Goal: Book appointment/travel/reservation

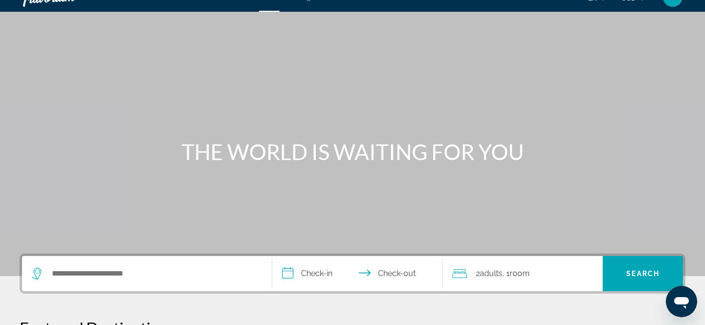
scroll to position [15, 0]
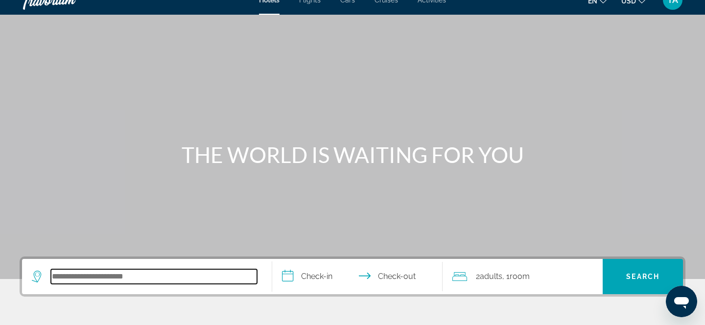
click at [153, 277] on input "Search hotel destination" at bounding box center [154, 276] width 206 height 15
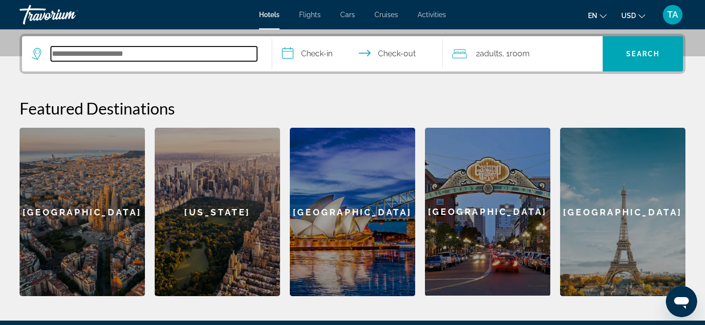
scroll to position [239, 0]
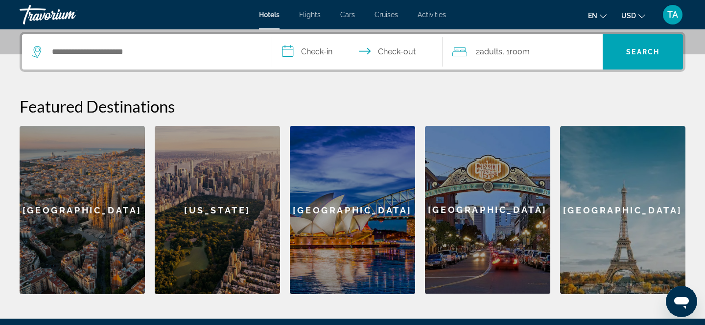
click at [85, 211] on div "[GEOGRAPHIC_DATA]" at bounding box center [82, 210] width 125 height 168
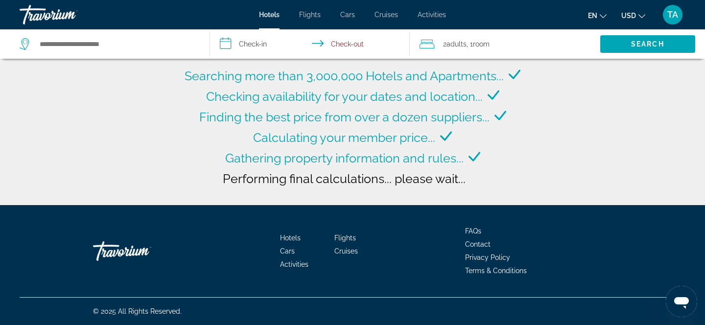
type input "**********"
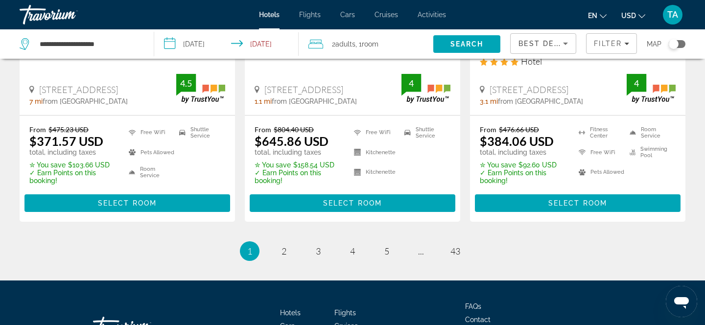
scroll to position [1426, 0]
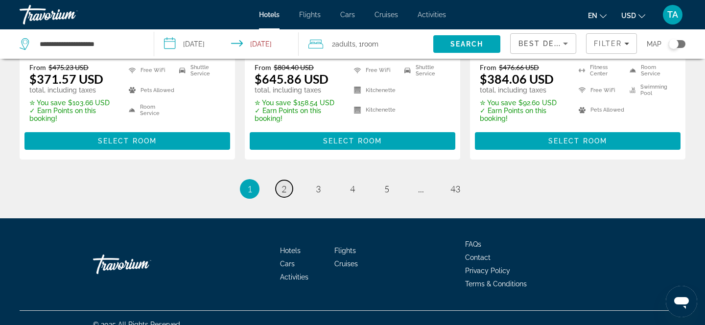
click at [283, 184] on span "2" at bounding box center [284, 189] width 5 height 11
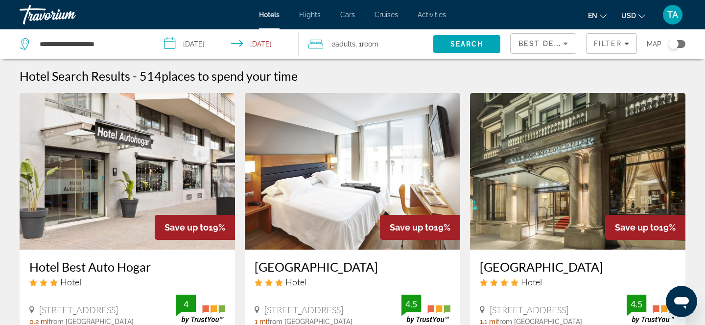
click at [170, 44] on input "**********" at bounding box center [228, 45] width 148 height 32
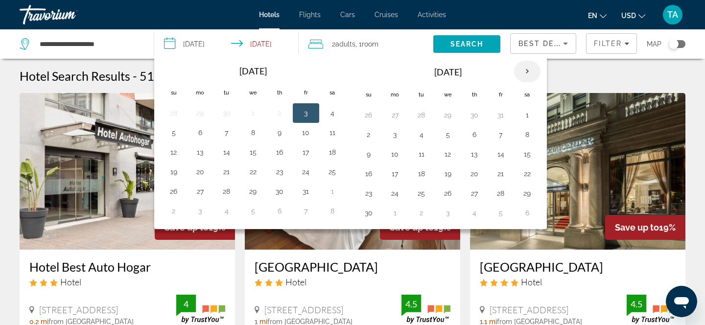
click at [527, 69] on th "Next month" at bounding box center [527, 72] width 26 height 22
click at [527, 70] on th "Next month" at bounding box center [527, 72] width 26 height 22
click at [458, 41] on span "Search" at bounding box center [466, 44] width 33 height 8
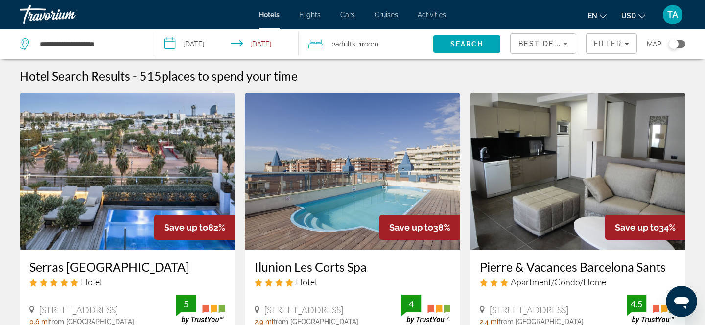
click at [198, 40] on input "**********" at bounding box center [228, 45] width 148 height 32
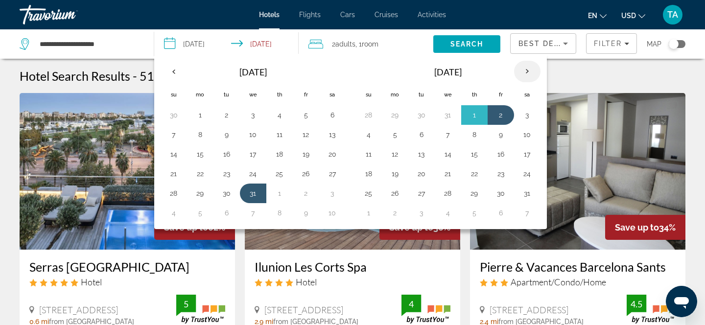
click at [532, 69] on th "Next month" at bounding box center [527, 72] width 26 height 22
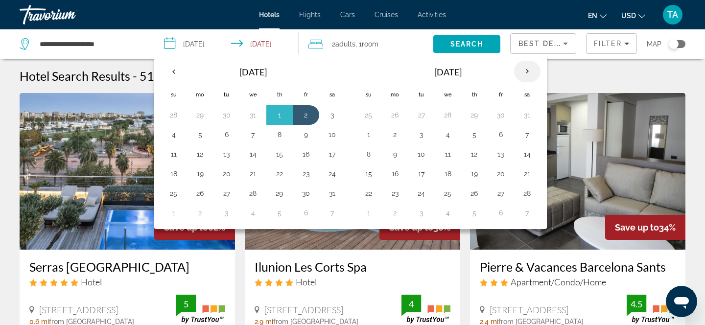
click at [532, 70] on th "Next month" at bounding box center [527, 72] width 26 height 22
click at [188, 42] on input "**********" at bounding box center [228, 45] width 148 height 32
click at [175, 71] on th "Previous month" at bounding box center [174, 72] width 26 height 22
click at [281, 118] on button "1" at bounding box center [280, 115] width 16 height 14
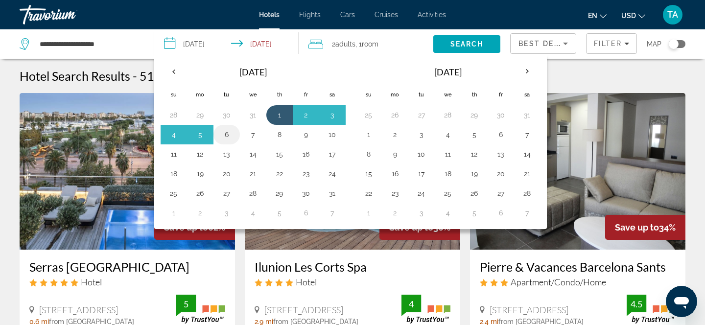
click at [228, 132] on button "6" at bounding box center [227, 135] width 16 height 14
type input "**********"
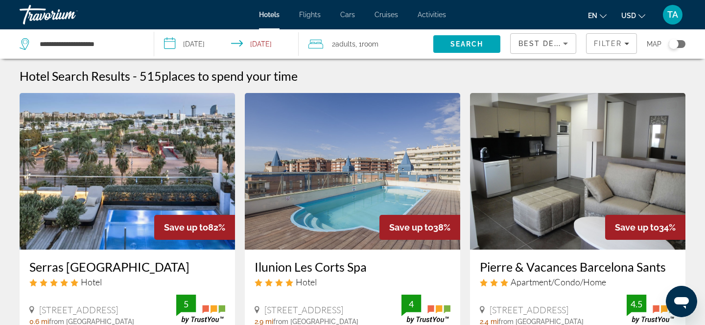
click at [265, 45] on input "**********" at bounding box center [228, 45] width 148 height 32
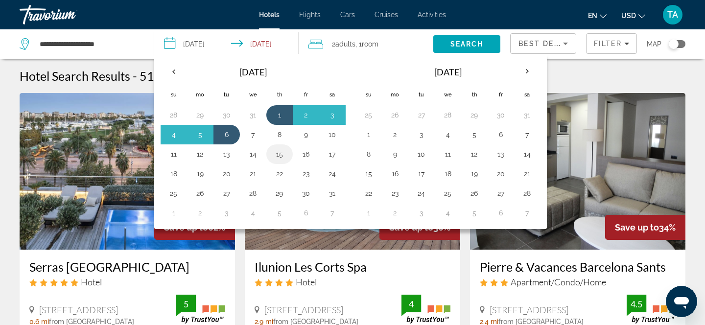
click at [277, 153] on button "15" at bounding box center [280, 154] width 16 height 14
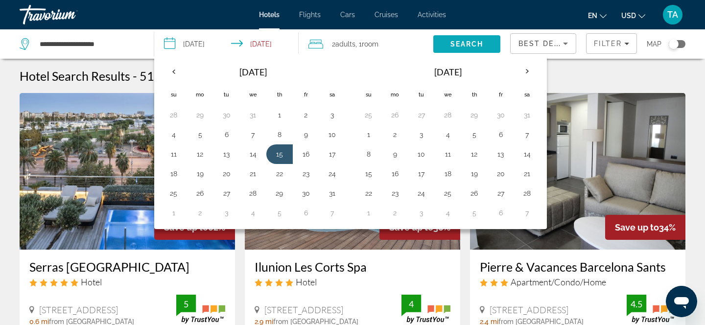
click at [476, 46] on span "Search" at bounding box center [466, 44] width 33 height 8
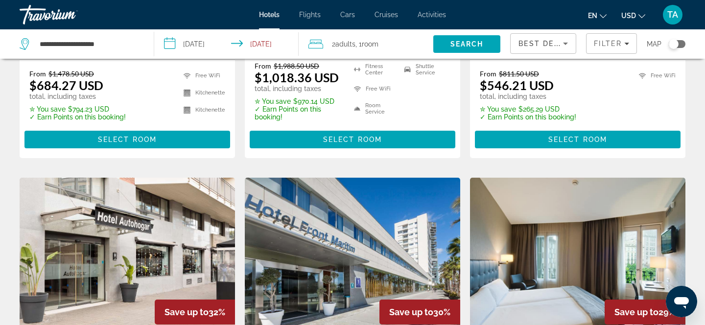
scroll to position [203, 0]
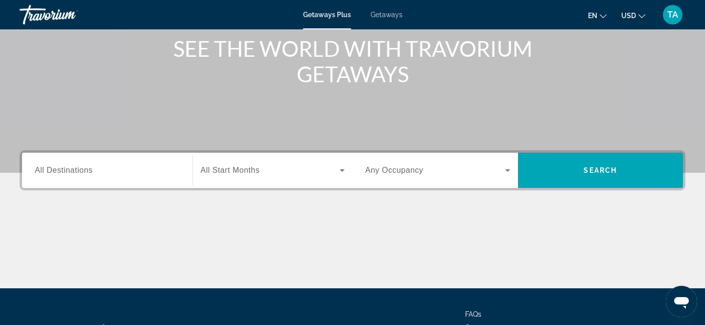
scroll to position [120, 0]
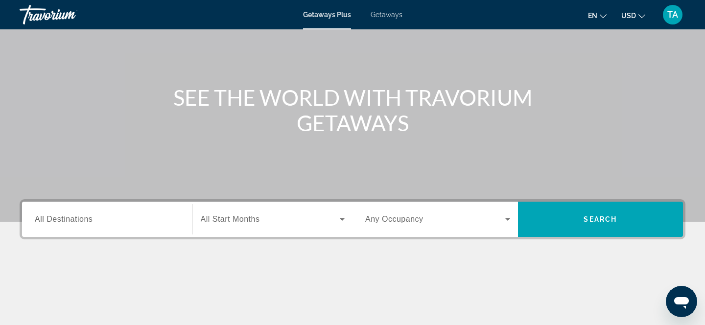
click at [80, 219] on span "All Destinations" at bounding box center [64, 219] width 58 height 8
click at [80, 219] on input "Destination All Destinations" at bounding box center [107, 220] width 145 height 12
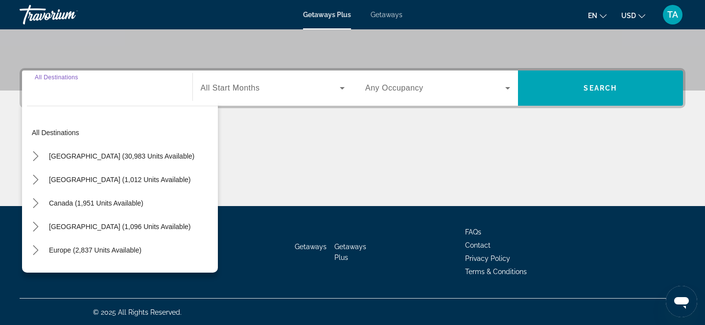
scroll to position [204, 0]
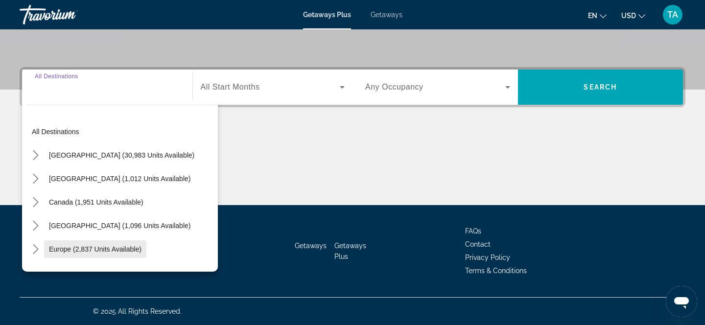
click at [76, 250] on span "Europe (2,837 units available)" at bounding box center [95, 249] width 93 height 8
type input "**********"
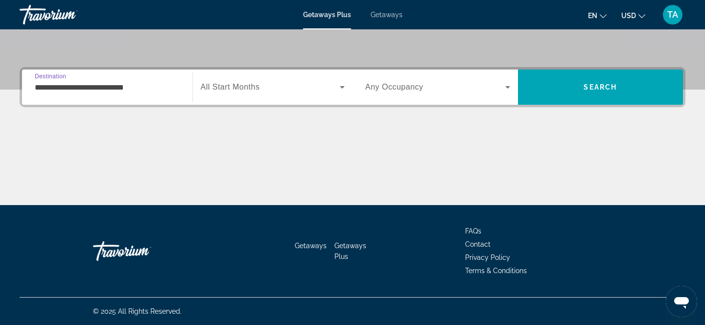
click at [214, 90] on span "All Start Months" at bounding box center [230, 87] width 59 height 8
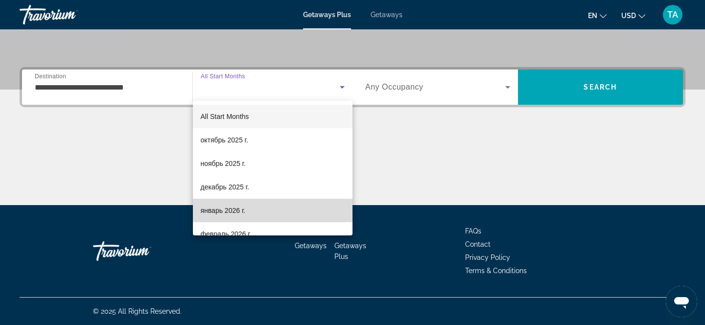
click at [215, 210] on span "январь 2026 г." at bounding box center [223, 211] width 45 height 12
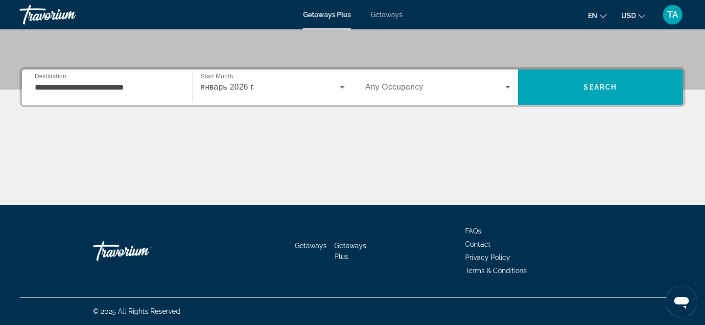
click at [418, 87] on span "Any Occupancy" at bounding box center [394, 87] width 58 height 8
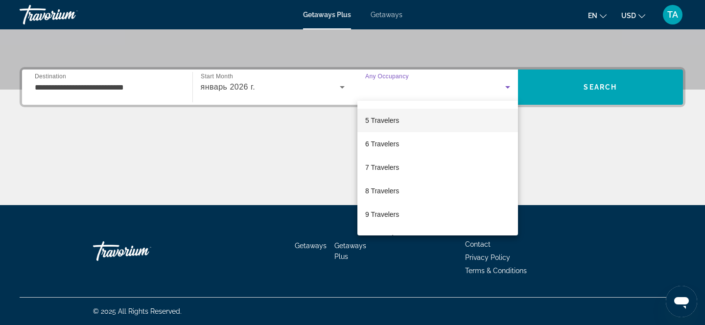
scroll to position [95, 0]
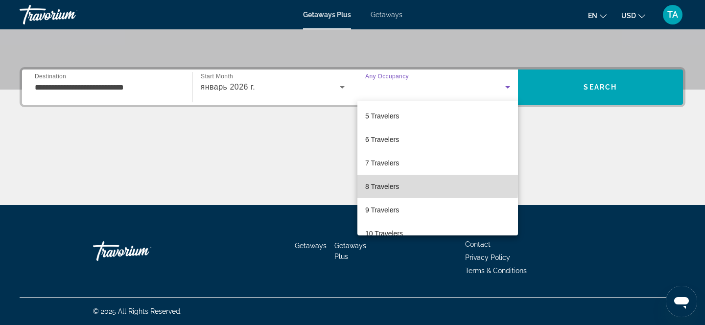
click at [377, 183] on span "8 Travelers" at bounding box center [382, 187] width 34 height 12
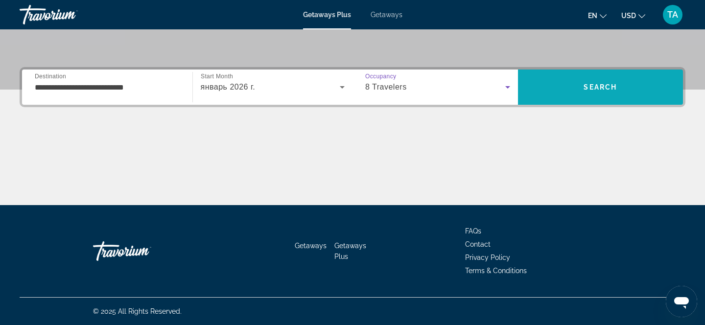
click at [599, 87] on span "Search" at bounding box center [600, 87] width 33 height 8
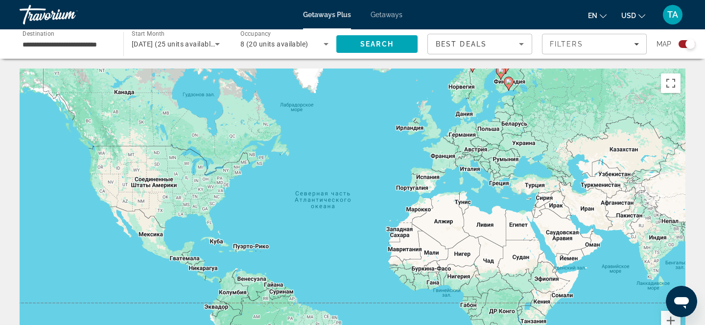
click at [463, 134] on div "Чтобы активировать перетаскивание с помощью клавиатуры, нажмите Alt + Ввод. Пос…" at bounding box center [353, 216] width 666 height 294
click at [469, 118] on div "Чтобы активировать перетаскивание с помощью клавиатуры, нажмите Alt + Ввод. Пос…" at bounding box center [353, 216] width 666 height 294
click at [485, 135] on div "Чтобы активировать перетаскивание с помощью клавиатуры, нажмите Alt + Ввод. Пос…" at bounding box center [353, 216] width 666 height 294
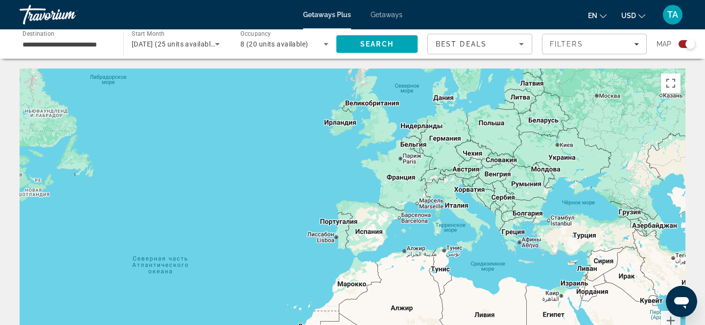
click at [484, 134] on div "Чтобы активировать перетаскивание с помощью клавиатуры, нажмите Alt + Ввод. Пос…" at bounding box center [353, 216] width 666 height 294
click at [491, 131] on div "Чтобы активировать перетаскивание с помощью клавиатуры, нажмите Alt + Ввод. Пос…" at bounding box center [353, 216] width 666 height 294
click at [506, 40] on div "Best Deals" at bounding box center [477, 44] width 83 height 12
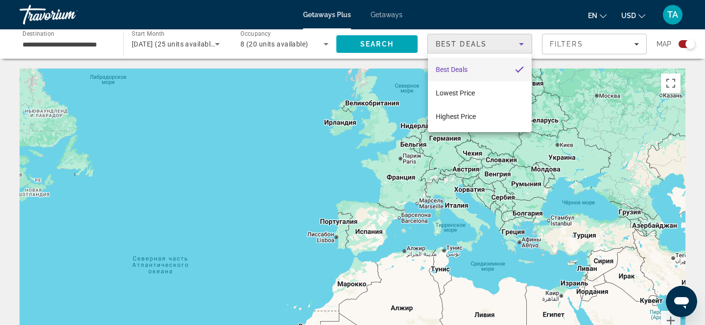
click at [506, 40] on div at bounding box center [352, 162] width 705 height 325
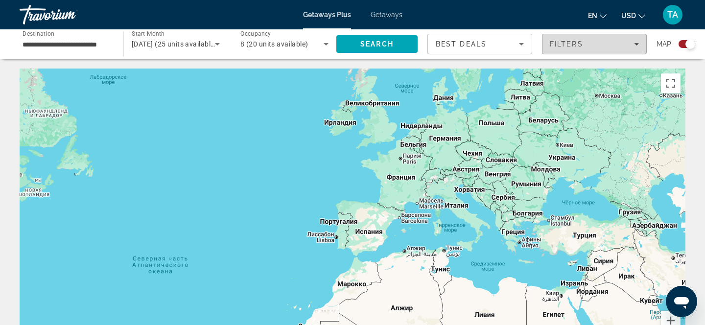
click at [571, 45] on span "Filters" at bounding box center [566, 44] width 33 height 8
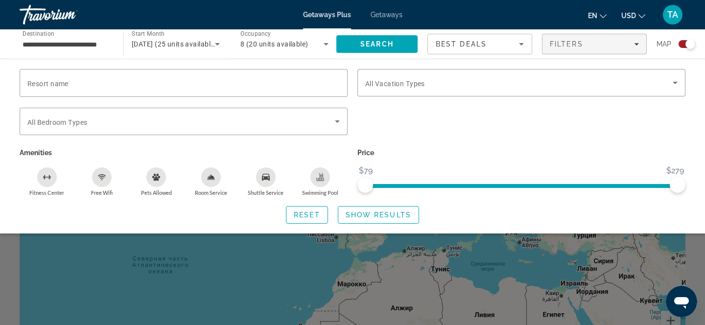
click at [514, 141] on div "Search widget" at bounding box center [522, 127] width 338 height 38
click at [502, 261] on div "Search widget" at bounding box center [352, 236] width 705 height 178
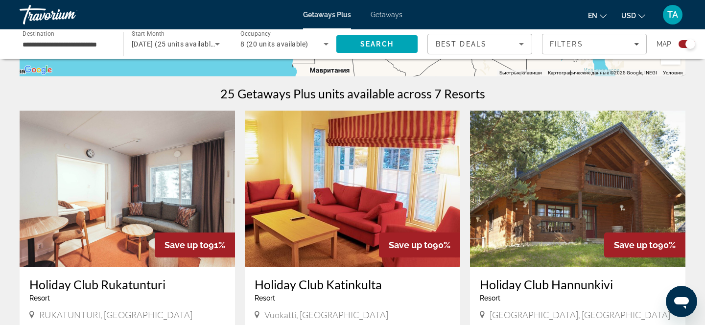
scroll to position [287, 0]
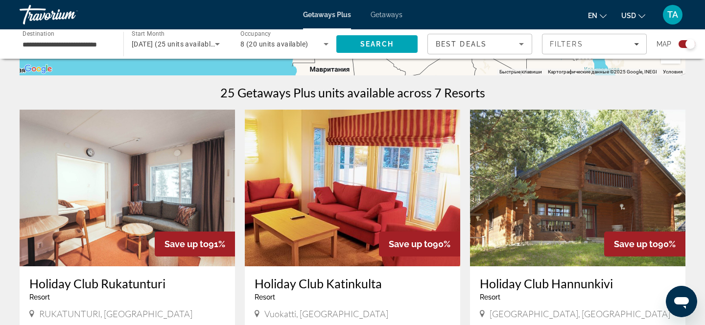
click at [602, 308] on div "Kivijärvi, Finland" at bounding box center [578, 313] width 196 height 11
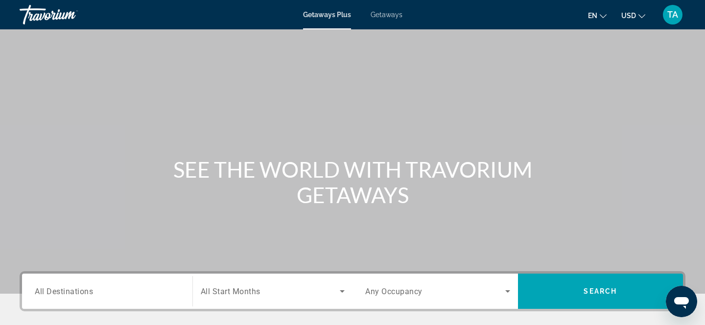
scroll to position [106, 0]
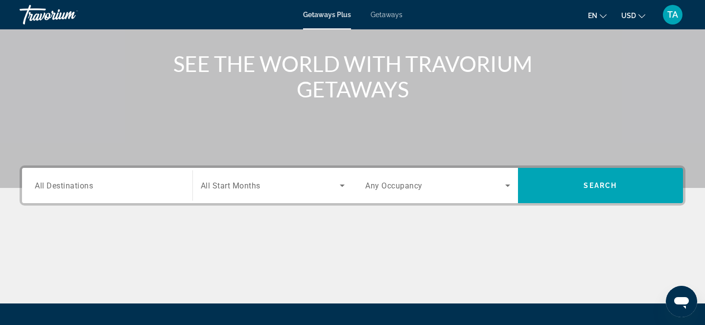
click at [234, 193] on div "Search widget" at bounding box center [273, 185] width 144 height 27
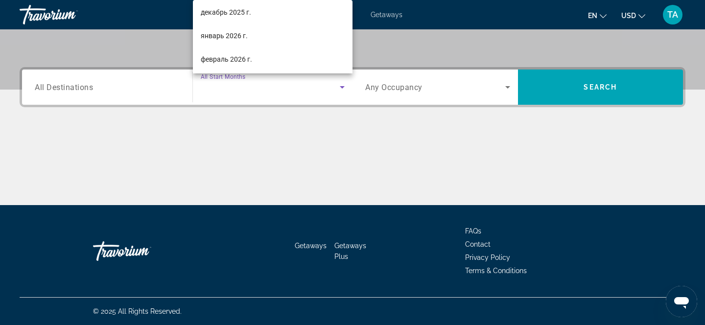
scroll to position [76, 0]
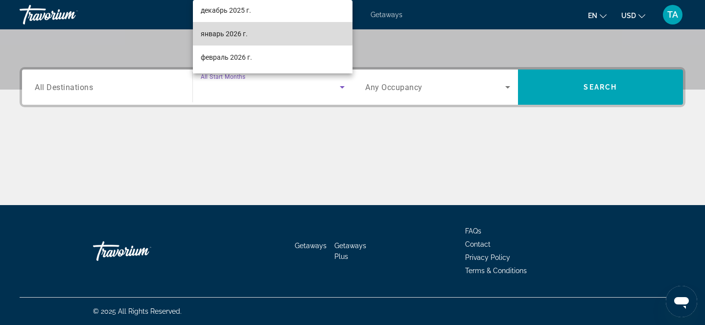
click at [228, 33] on span "январь 2026 г." at bounding box center [224, 34] width 47 height 12
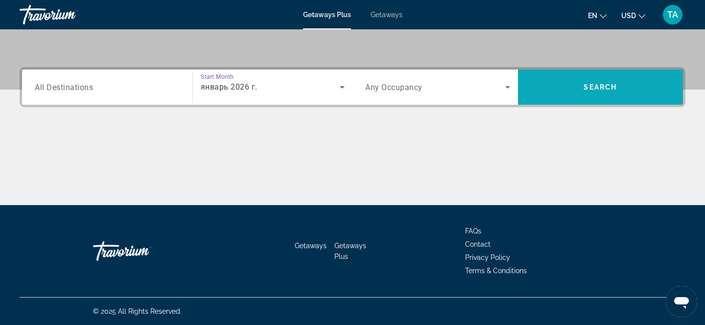
click at [590, 88] on span "Search" at bounding box center [600, 87] width 33 height 8
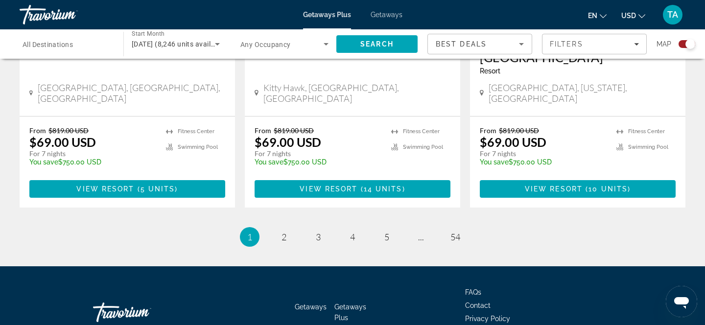
scroll to position [1577, 0]
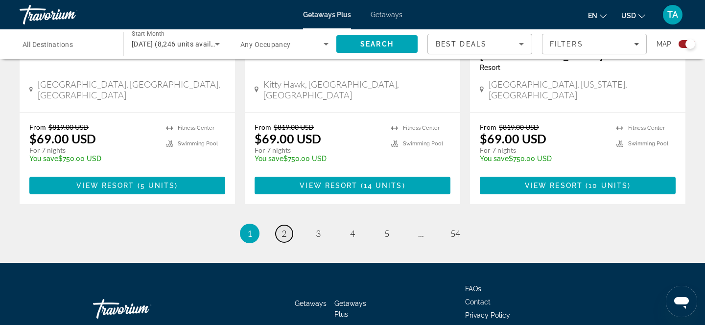
click at [286, 228] on span "2" at bounding box center [284, 233] width 5 height 11
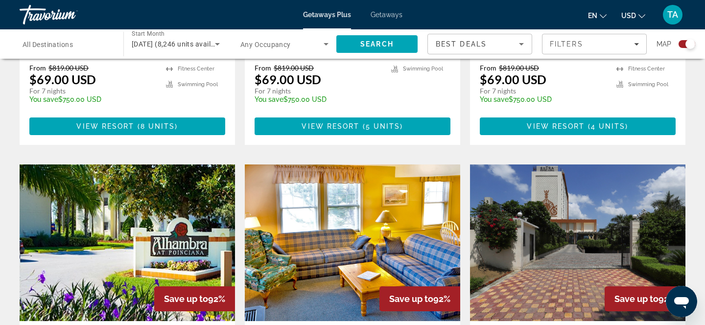
scroll to position [585, 0]
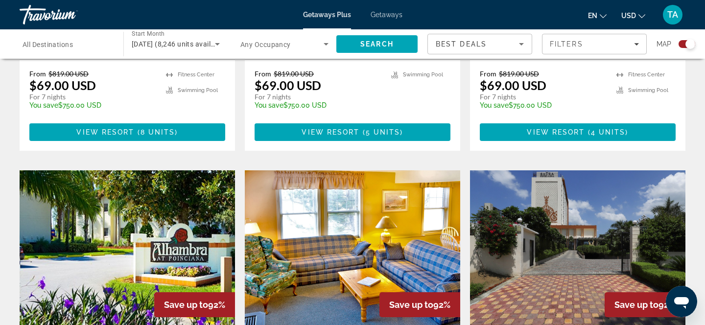
click at [157, 39] on div "January 2026 (8,246 units available)" at bounding box center [173, 44] width 83 height 12
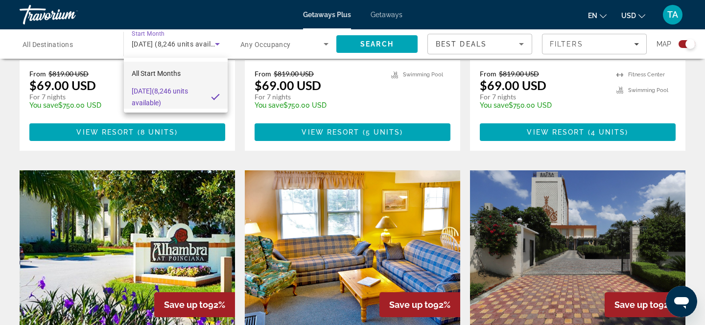
click at [149, 76] on span "All Start Months" at bounding box center [156, 74] width 49 height 8
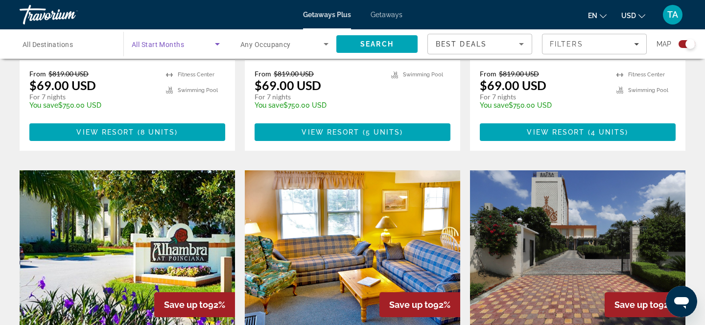
click at [214, 44] on icon "Search widget" at bounding box center [218, 44] width 12 height 12
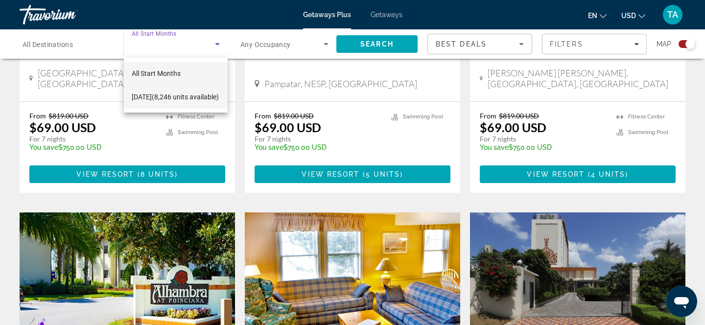
scroll to position [540, 0]
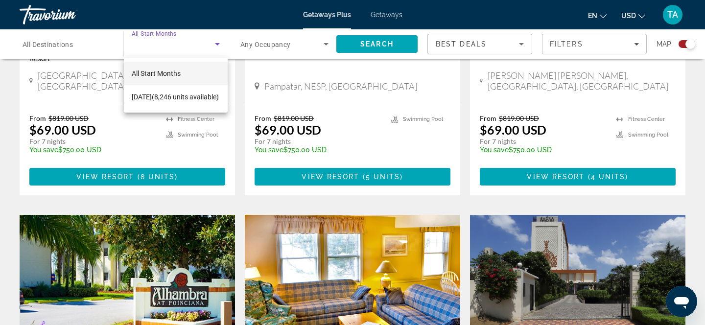
click at [167, 70] on span "All Start Months" at bounding box center [156, 74] width 49 height 8
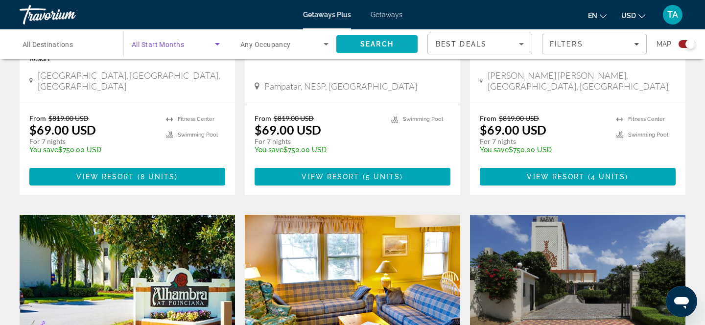
click at [354, 44] on span "Search" at bounding box center [376, 44] width 81 height 24
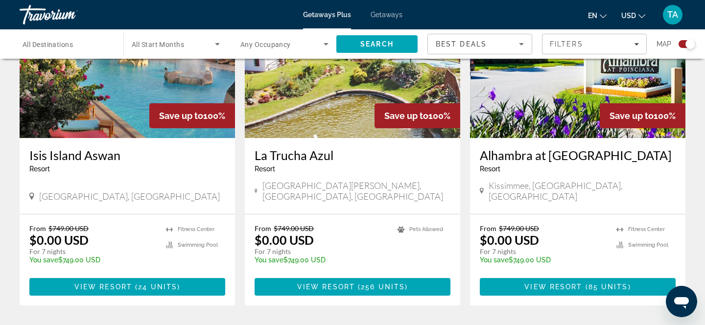
scroll to position [1506, 0]
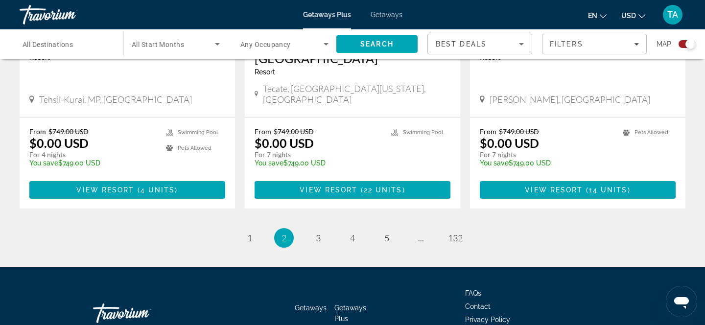
scroll to position [1589, 0]
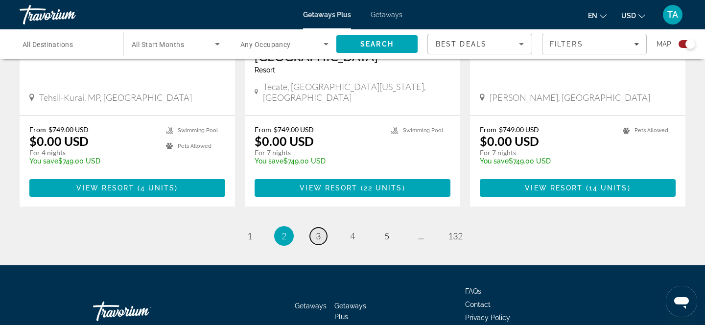
click at [317, 231] on span "3" at bounding box center [318, 236] width 5 height 11
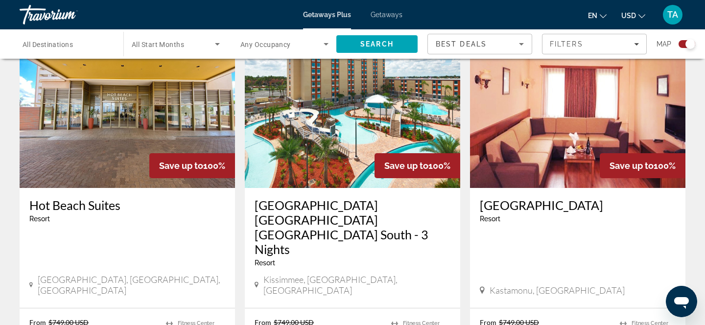
scroll to position [1089, 0]
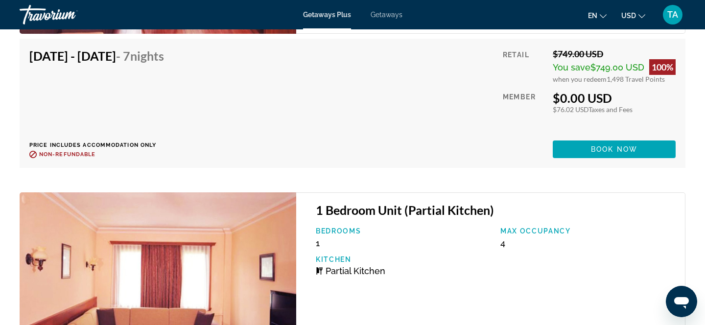
scroll to position [2230, 0]
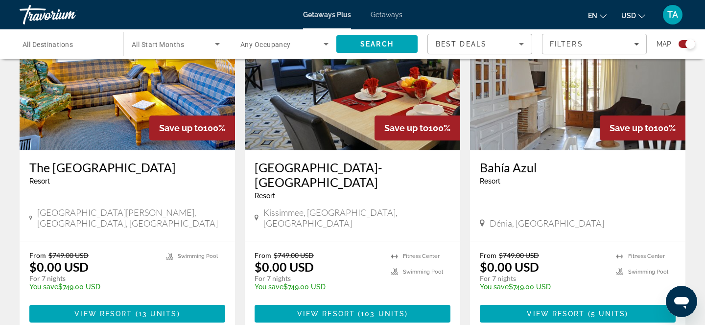
scroll to position [1495, 0]
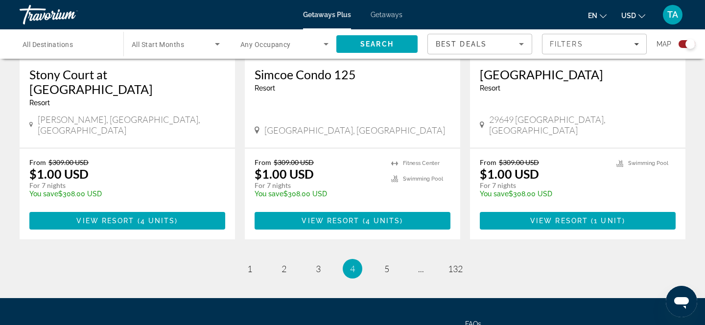
scroll to position [1607, 0]
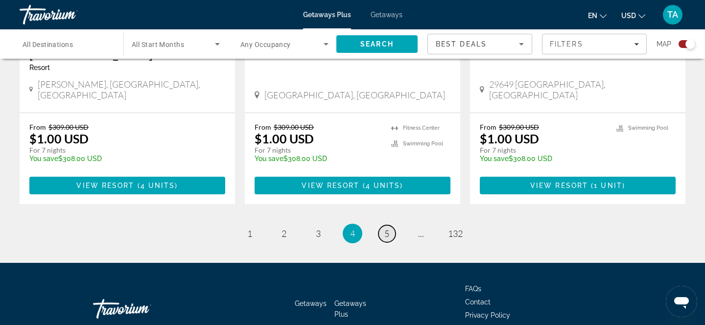
click at [386, 228] on span "5" at bounding box center [386, 233] width 5 height 11
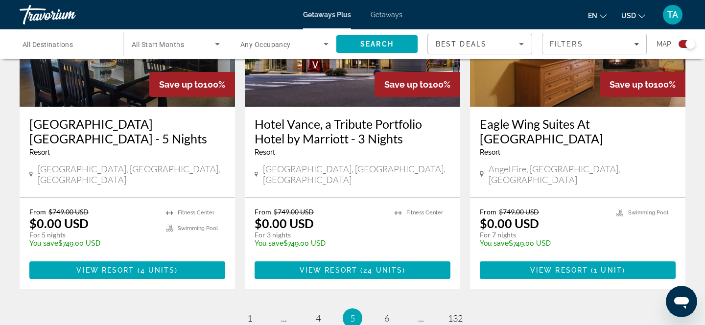
scroll to position [1536, 0]
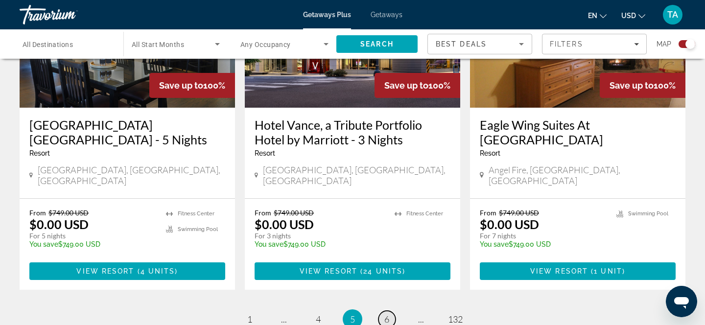
click at [383, 311] on link "page 6" at bounding box center [386, 319] width 17 height 17
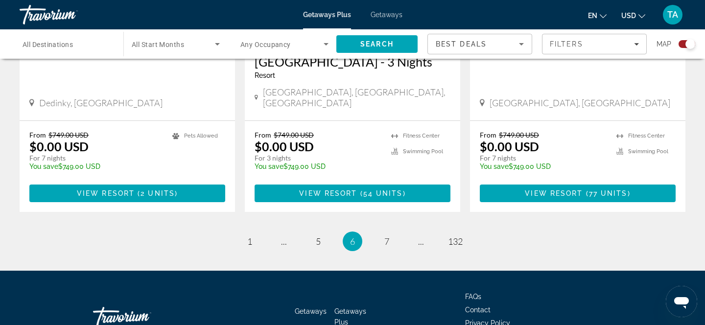
scroll to position [1617, 0]
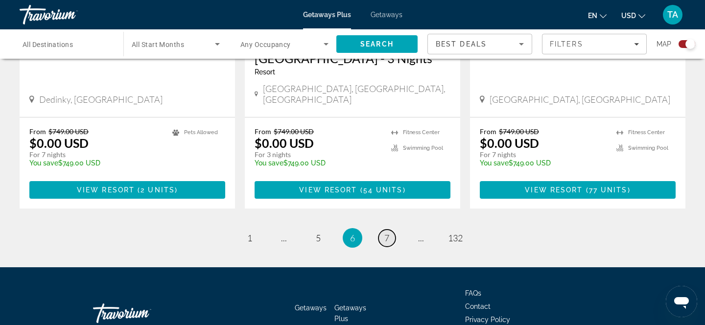
click at [386, 233] on span "7" at bounding box center [386, 238] width 5 height 11
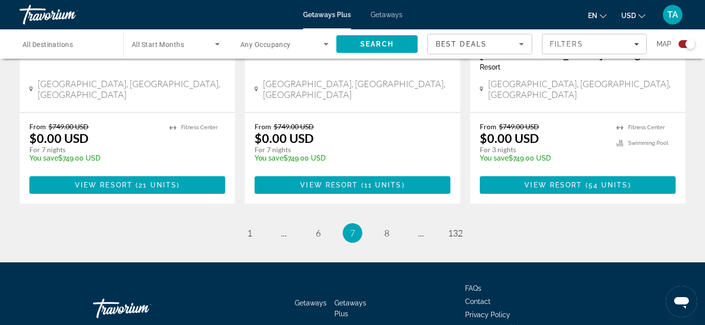
scroll to position [1636, 0]
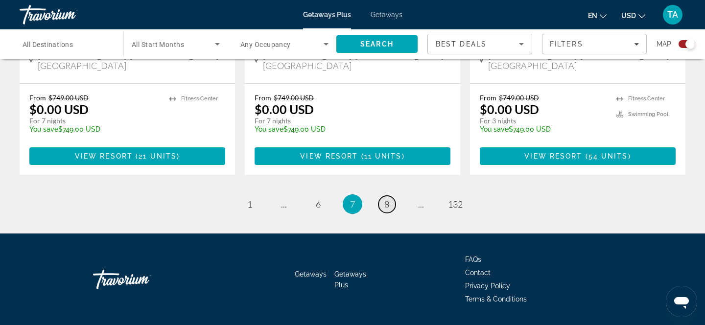
click at [387, 199] on span "8" at bounding box center [386, 204] width 5 height 11
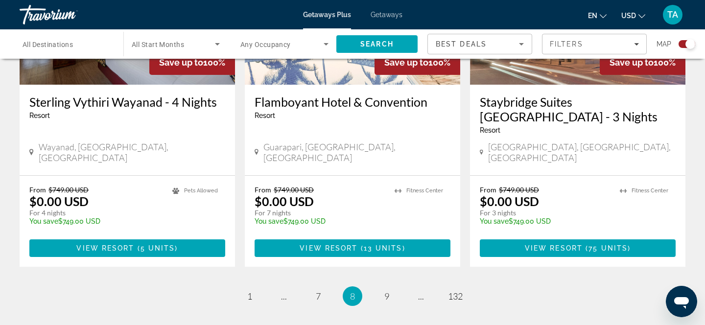
scroll to position [1592, 0]
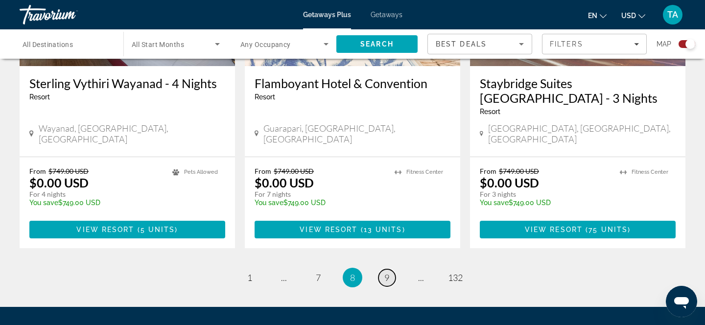
click at [386, 272] on span "9" at bounding box center [386, 277] width 5 height 11
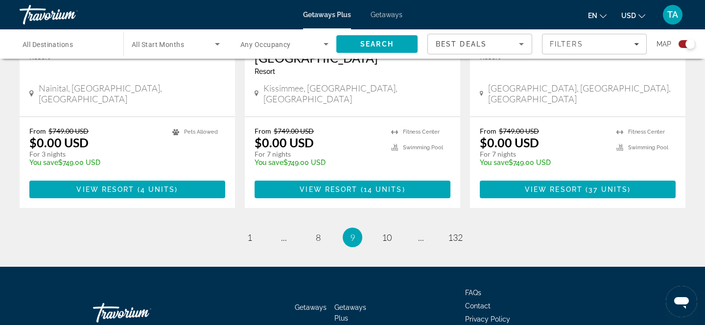
scroll to position [1562, 0]
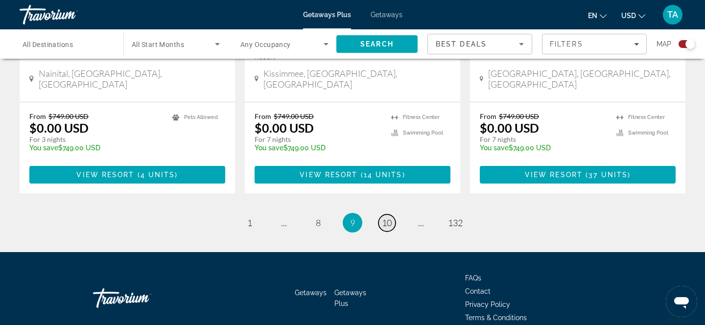
click at [386, 217] on span "10" at bounding box center [387, 222] width 10 height 11
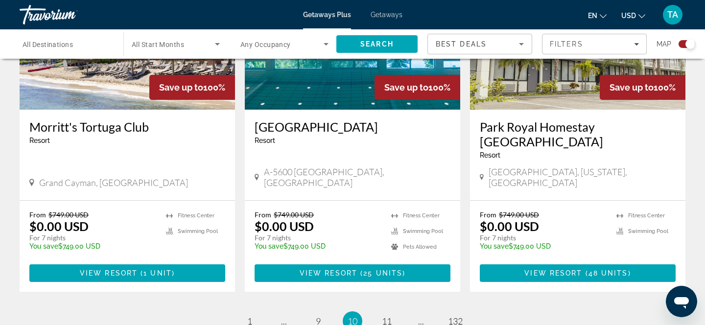
scroll to position [1534, 0]
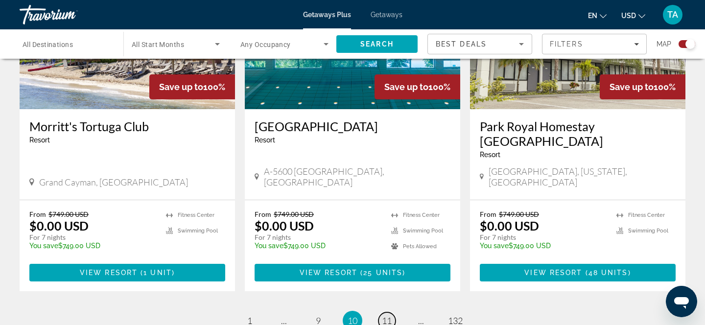
click at [383, 315] on span "11" at bounding box center [387, 320] width 10 height 11
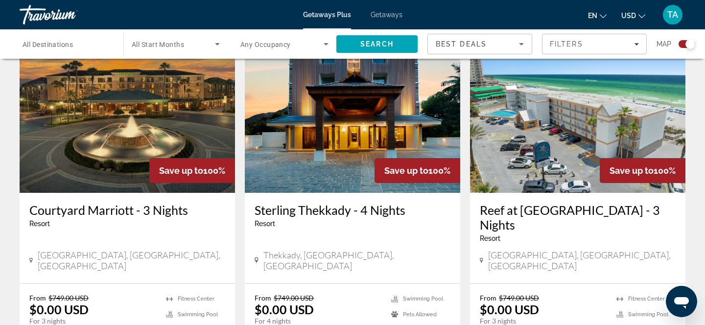
scroll to position [1592, 0]
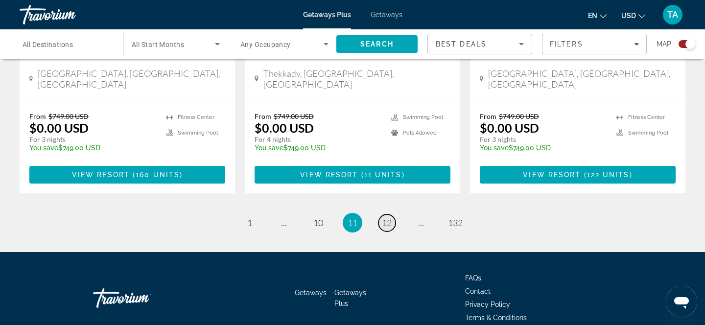
click at [385, 217] on span "12" at bounding box center [387, 222] width 10 height 11
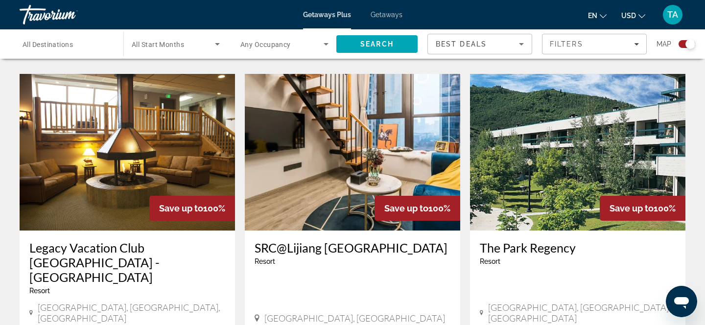
scroll to position [1621, 0]
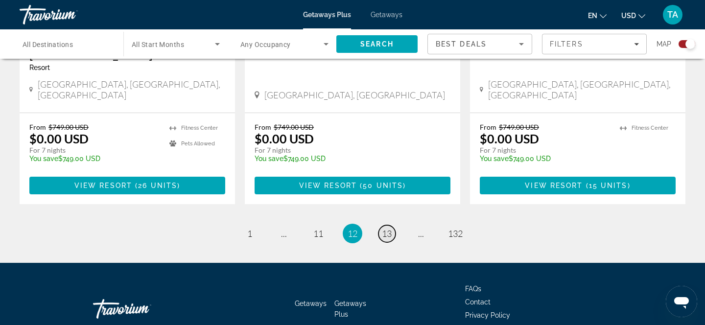
click at [386, 228] on span "13" at bounding box center [387, 233] width 10 height 11
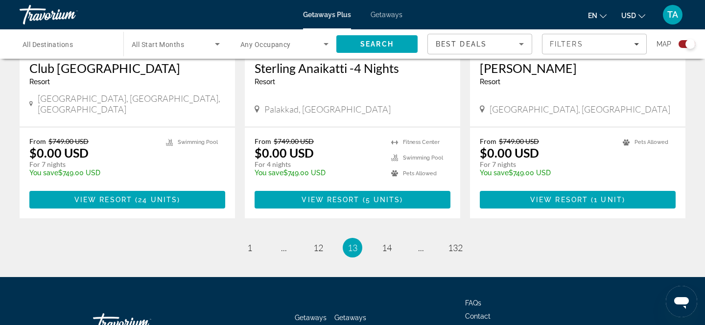
scroll to position [1592, 0]
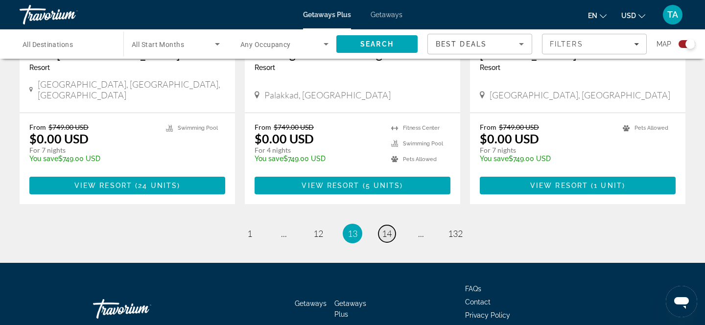
click at [386, 228] on span "14" at bounding box center [387, 233] width 10 height 11
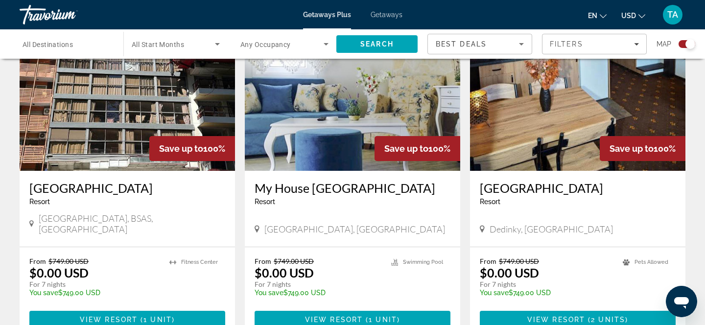
scroll to position [1522, 0]
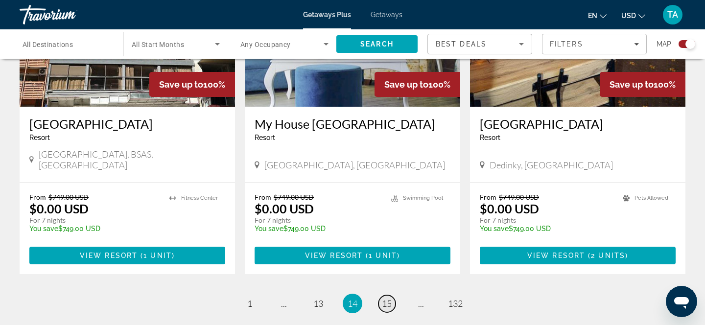
click at [385, 298] on span "15" at bounding box center [387, 303] width 10 height 11
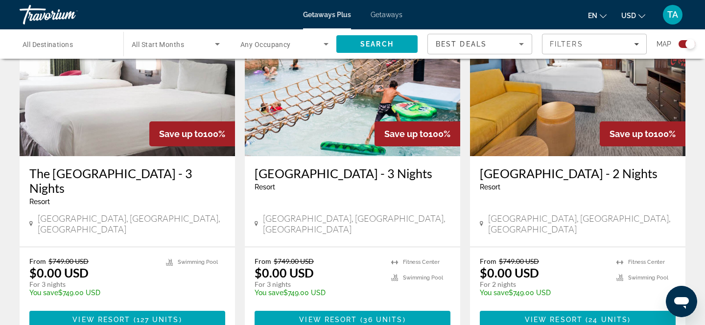
scroll to position [1480, 0]
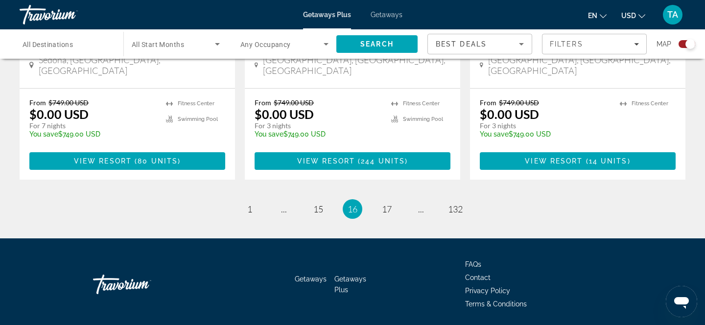
scroll to position [1587, 0]
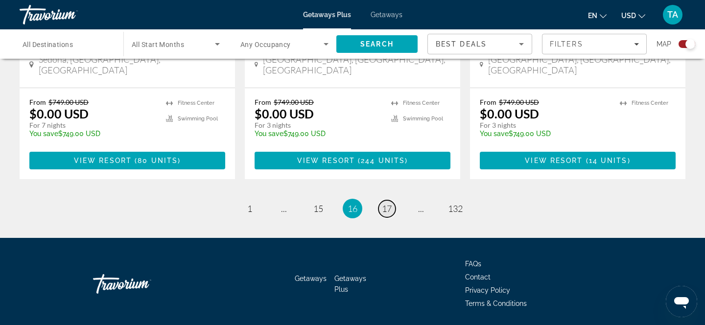
click at [384, 203] on span "17" at bounding box center [387, 208] width 10 height 11
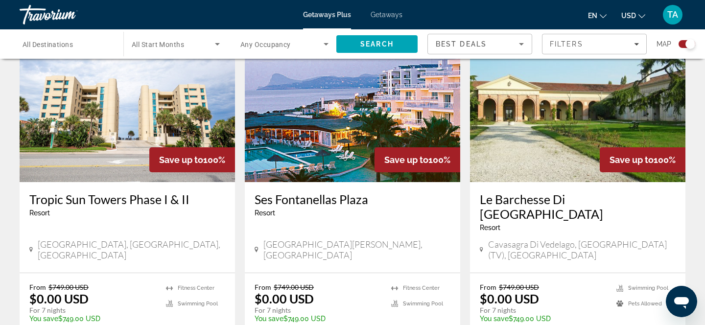
scroll to position [372, 0]
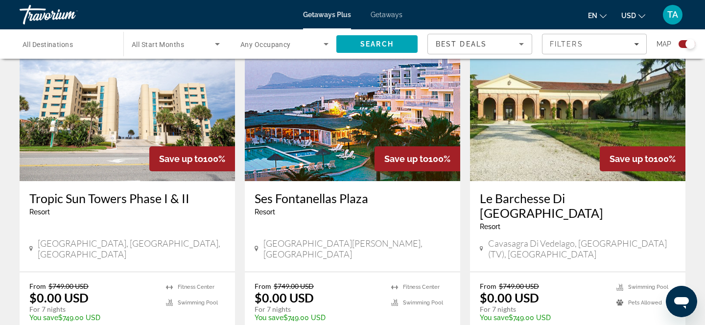
click at [299, 199] on h3 "Ses Fontanellas Plaza" at bounding box center [353, 198] width 196 height 15
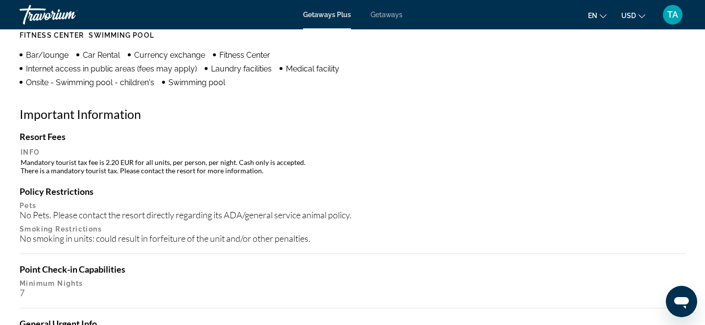
scroll to position [838, 0]
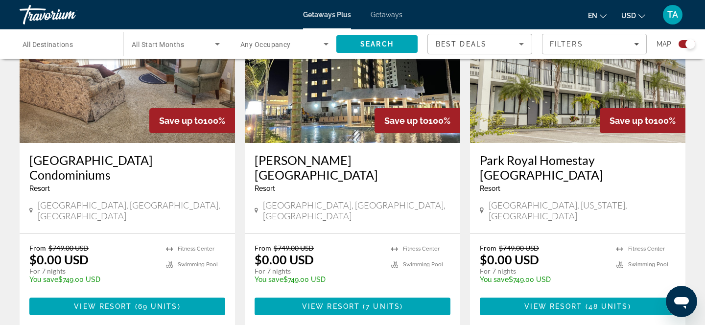
scroll to position [1530, 0]
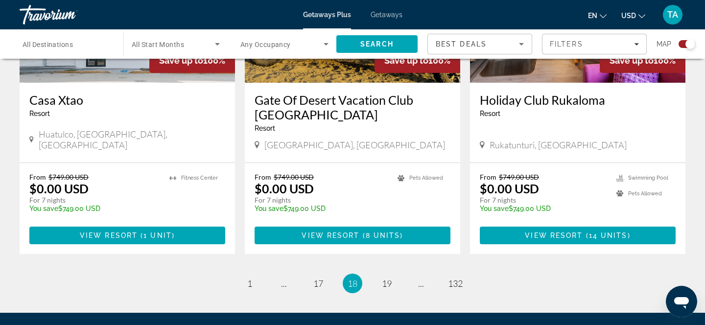
scroll to position [1578, 0]
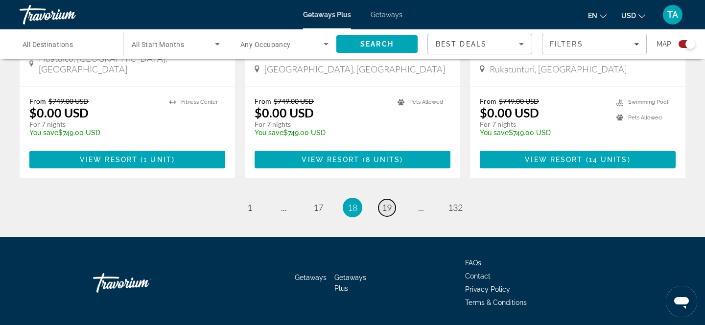
click at [389, 202] on span "19" at bounding box center [387, 207] width 10 height 11
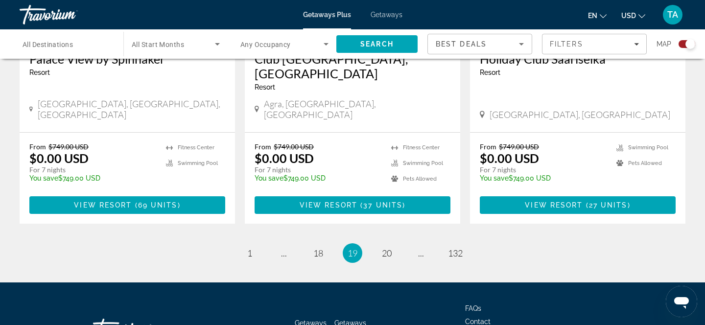
scroll to position [1577, 0]
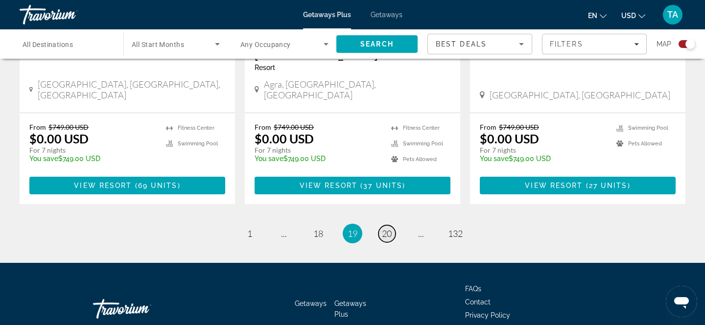
click at [387, 228] on span "20" at bounding box center [387, 233] width 10 height 11
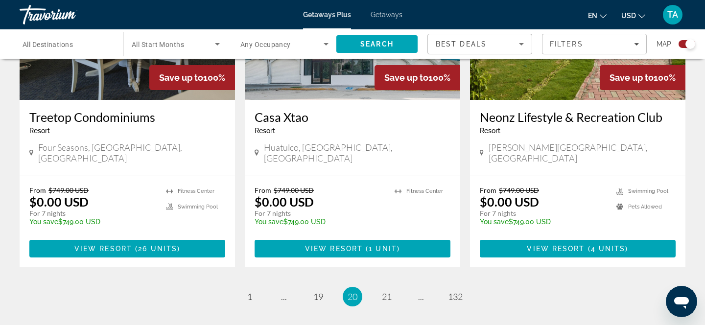
scroll to position [1506, 0]
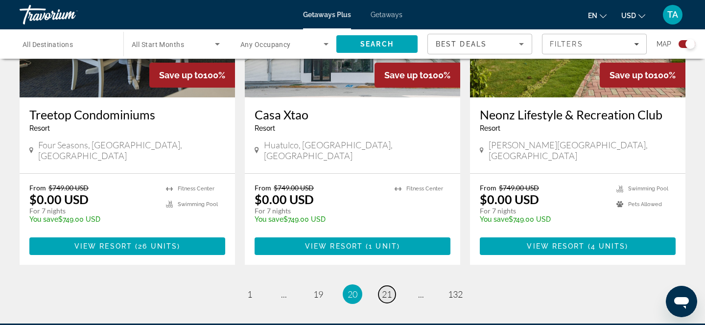
click at [385, 289] on span "21" at bounding box center [387, 294] width 10 height 11
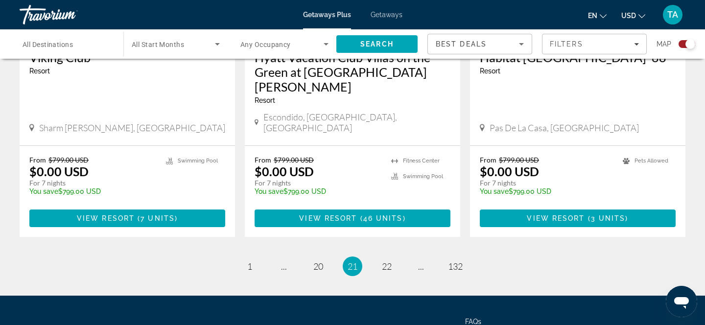
scroll to position [1576, 0]
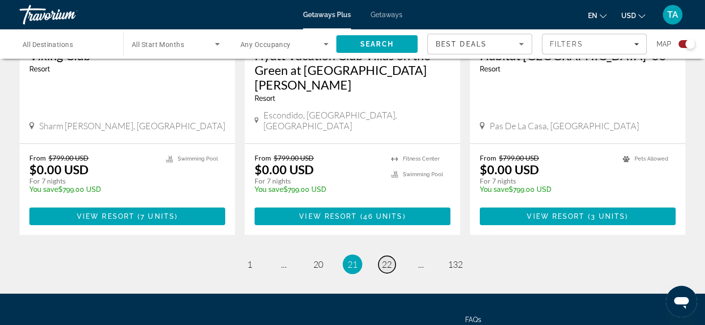
click at [389, 259] on span "22" at bounding box center [387, 264] width 10 height 11
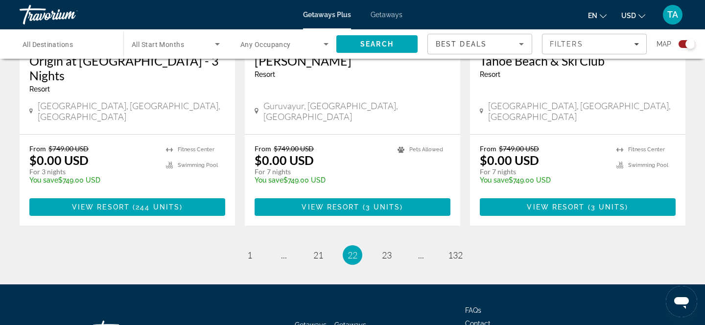
scroll to position [1557, 0]
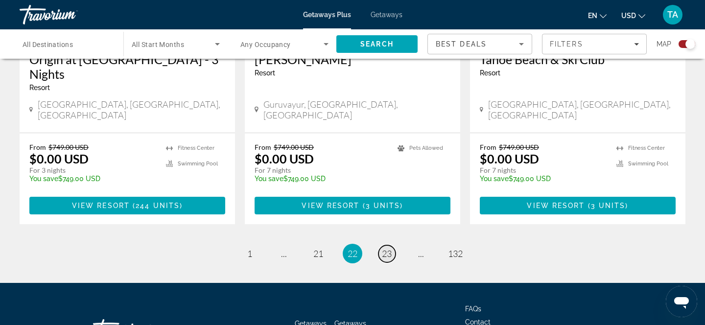
click at [387, 248] on span "23" at bounding box center [387, 253] width 10 height 11
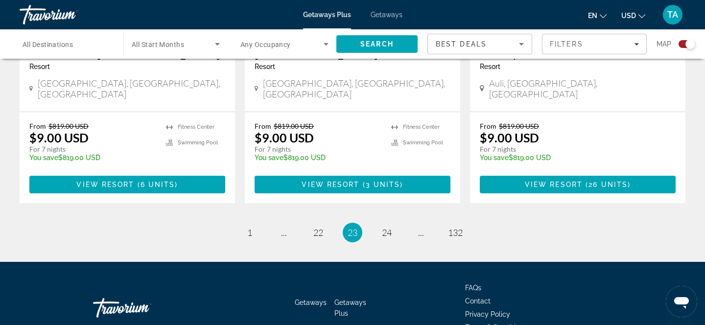
scroll to position [1578, 0]
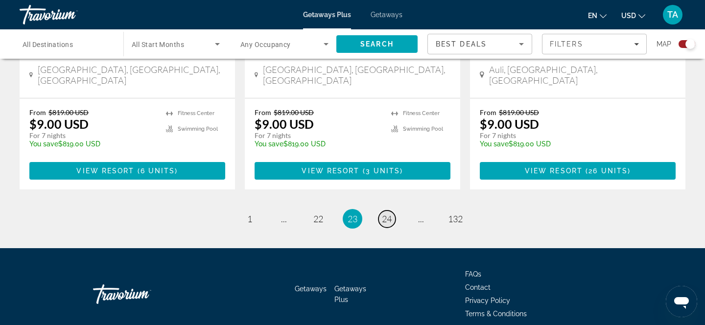
click at [385, 213] on span "24" at bounding box center [387, 218] width 10 height 11
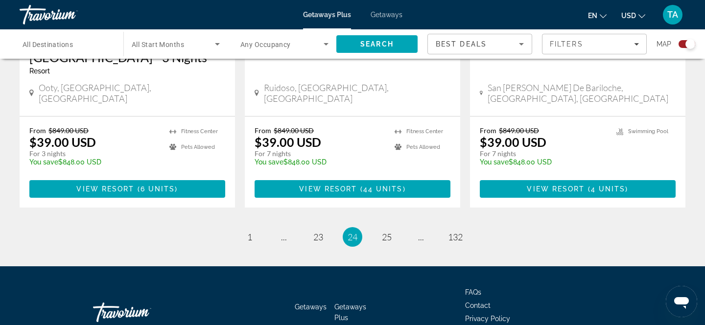
scroll to position [1577, 0]
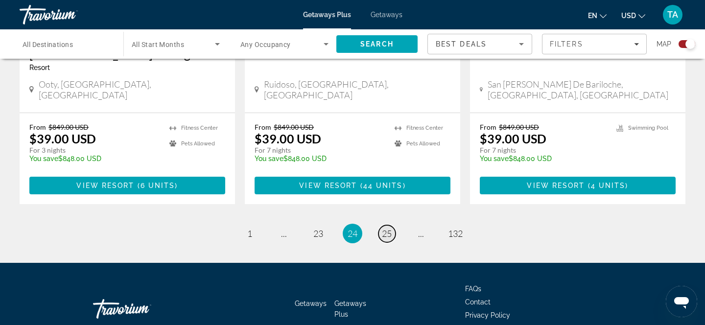
click at [387, 228] on span "25" at bounding box center [387, 233] width 10 height 11
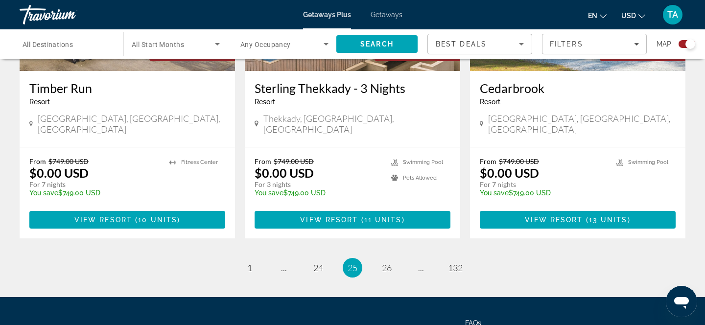
scroll to position [1592, 0]
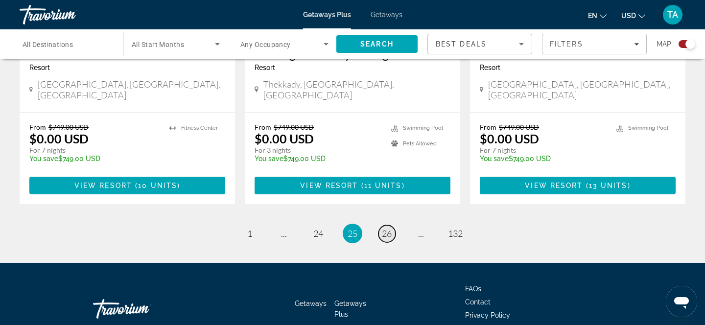
click at [388, 228] on span "26" at bounding box center [387, 233] width 10 height 11
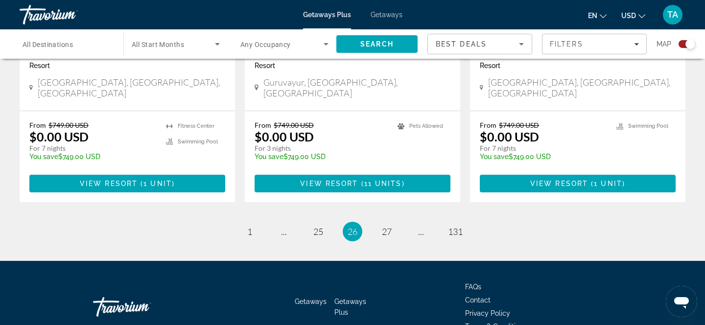
scroll to position [1581, 0]
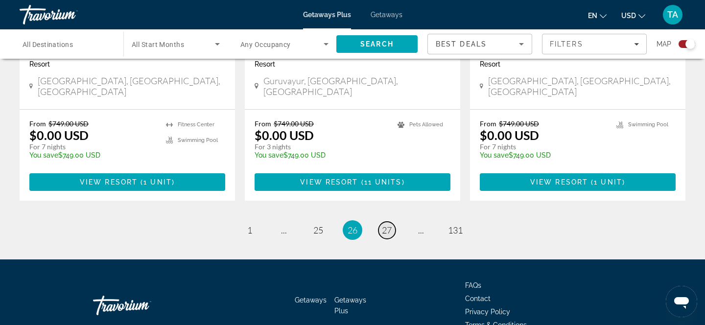
click at [388, 225] on span "27" at bounding box center [387, 230] width 10 height 11
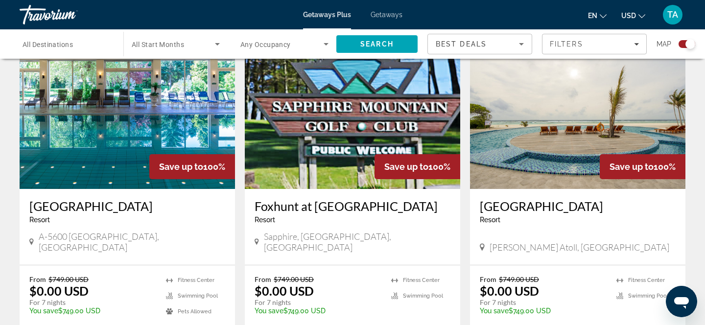
scroll to position [709, 0]
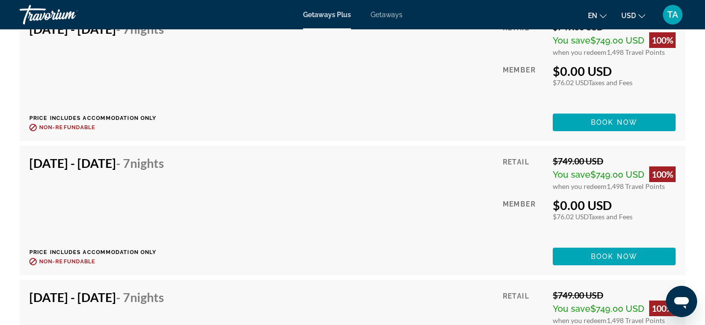
scroll to position [2527, 0]
